Goal: Information Seeking & Learning: Learn about a topic

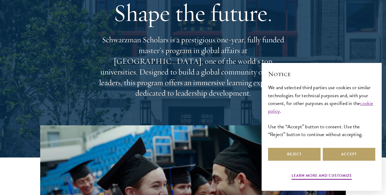
scroll to position [46, 0]
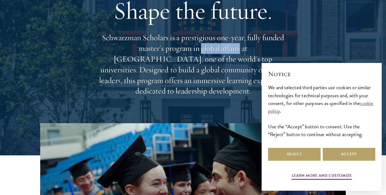
drag, startPoint x: 130, startPoint y: 52, endPoint x: 164, endPoint y: 52, distance: 33.8
click at [164, 52] on p "Schwarzman Scholars is a prestigious one-year, fully funded master’s program in…" at bounding box center [193, 64] width 193 height 64
copy p "global affairs"
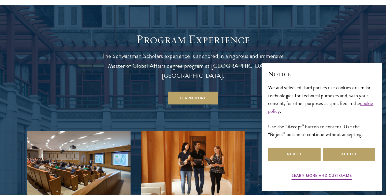
scroll to position [577, 0]
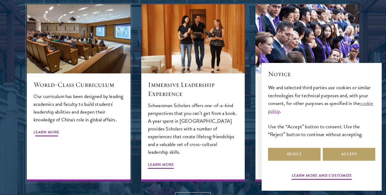
click at [98, 80] on h5 "World-Class Curriculum" at bounding box center [79, 84] width 90 height 9
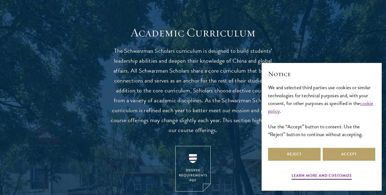
scroll to position [485, 0]
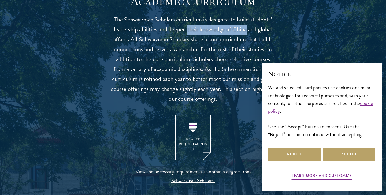
drag, startPoint x: 165, startPoint y: 28, endPoint x: 218, endPoint y: 29, distance: 52.9
click at [218, 29] on p "The Schwarzman Scholars curriculum is designed to build students’ leadership ab…" at bounding box center [193, 59] width 166 height 89
copy p "their knowledge of [GEOGRAPHIC_DATA]"
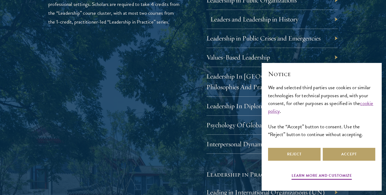
scroll to position [979, 0]
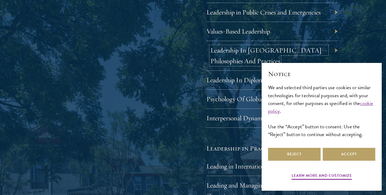
click at [211, 65] on link "Leadership In [GEOGRAPHIC_DATA] – Philosophies And Practices" at bounding box center [269, 55] width 117 height 19
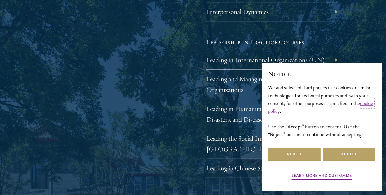
scroll to position [1086, 0]
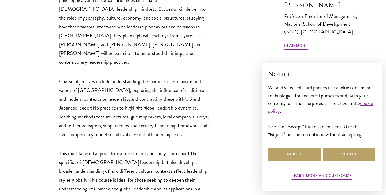
scroll to position [225, 0]
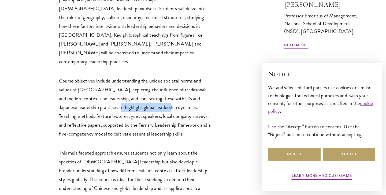
drag, startPoint x: 136, startPoint y: 68, endPoint x: 185, endPoint y: 69, distance: 49.4
click at [185, 76] on p "Course objectives include understanding the unique societal norms and values of…" at bounding box center [135, 107] width 153 height 62
copy p "global leadership dynamics"
